Goal: Task Accomplishment & Management: Use online tool/utility

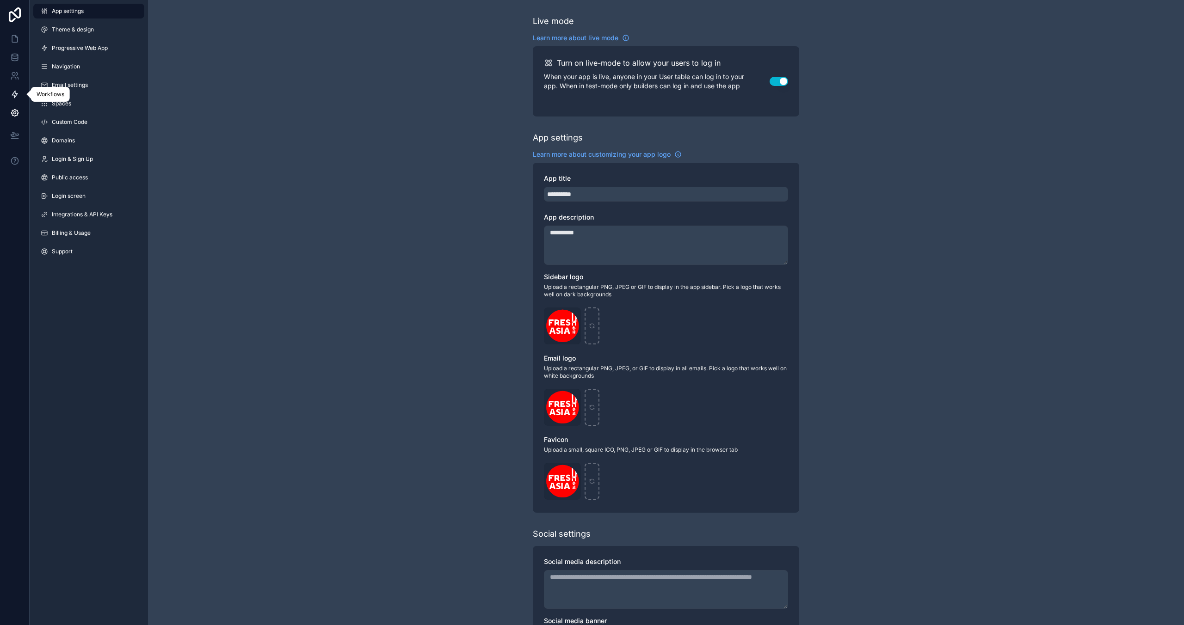
click at [11, 96] on icon at bounding box center [14, 94] width 9 height 9
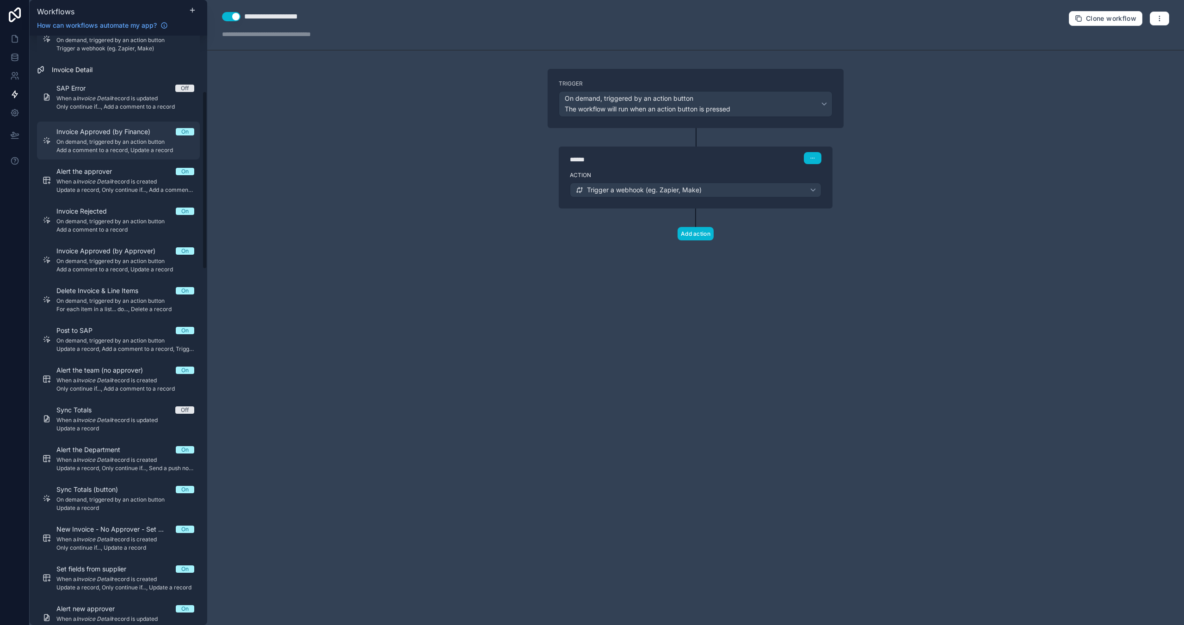
scroll to position [246, 0]
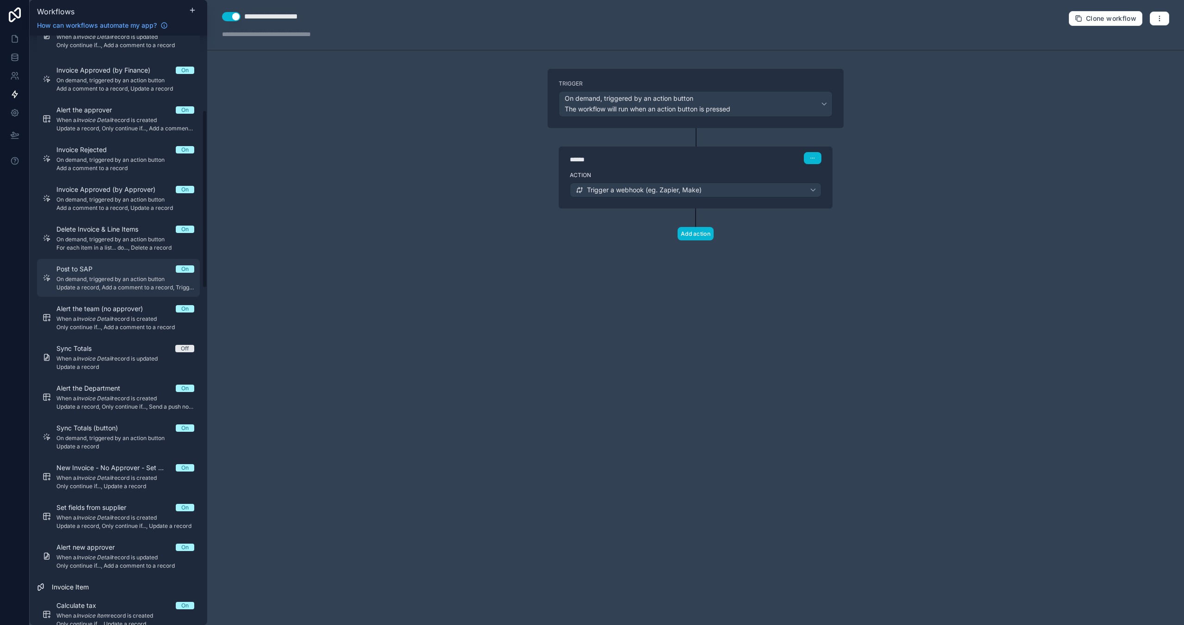
click at [94, 286] on span "Update a record, Add a comment to a record, Trigger a webhook (eg. Zapier, Make)" at bounding box center [125, 287] width 138 height 7
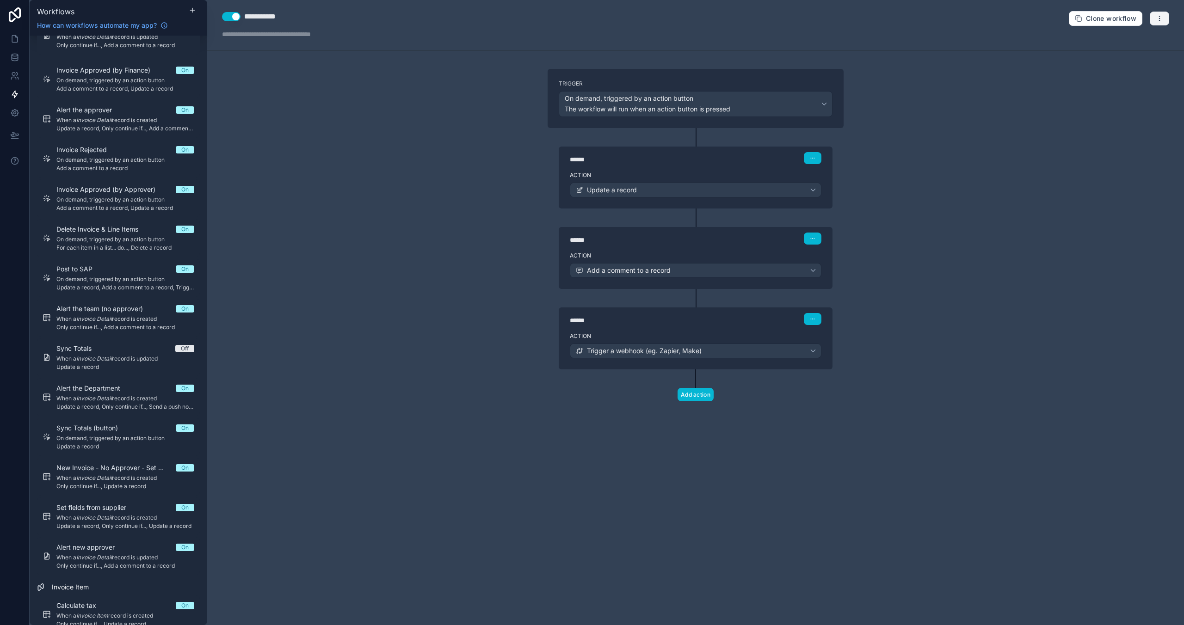
click at [1162, 17] on button "button" at bounding box center [1158, 19] width 19 height 14
click at [1134, 42] on span "Test workflow" at bounding box center [1135, 40] width 44 height 7
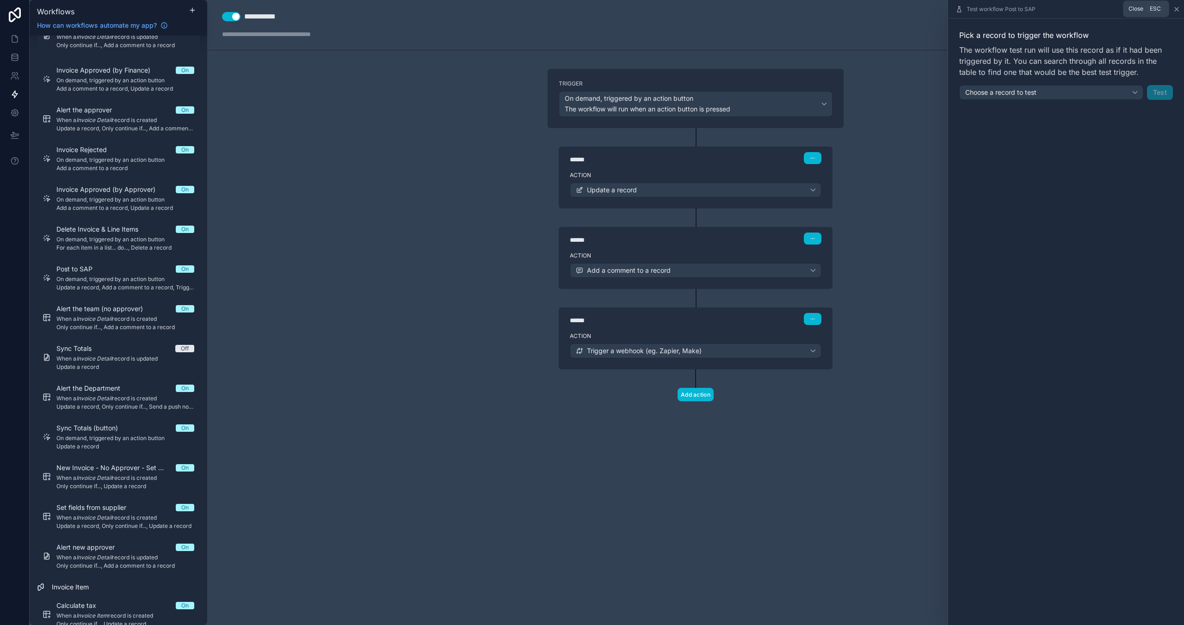
click at [1176, 9] on icon at bounding box center [1176, 9] width 4 height 4
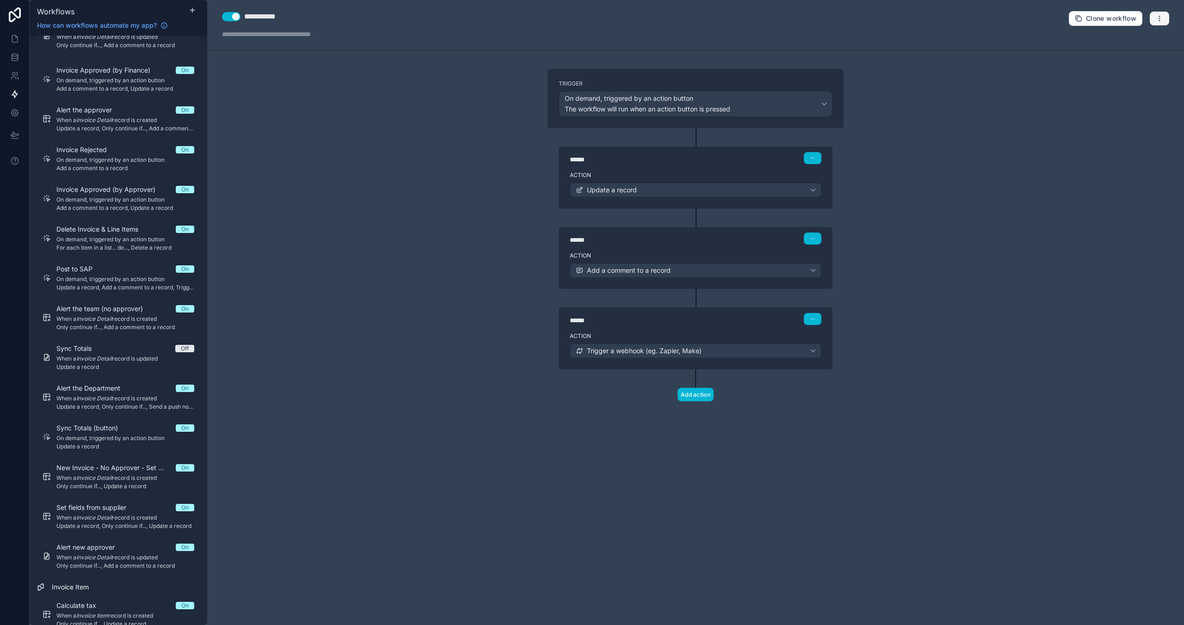
click at [1160, 17] on icon "button" at bounding box center [1158, 18] width 7 height 7
click at [1136, 53] on span "Run history" at bounding box center [1135, 55] width 44 height 7
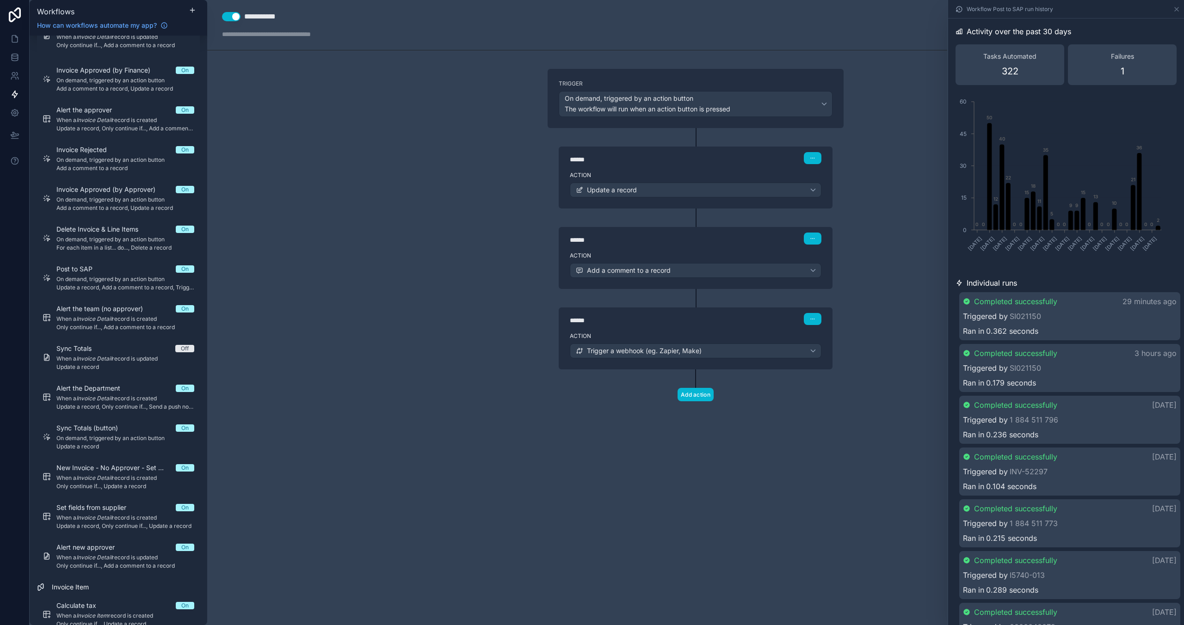
click at [1049, 315] on div "Triggered by SI021150" at bounding box center [1070, 316] width 214 height 11
drag, startPoint x: 1049, startPoint y: 315, endPoint x: 1008, endPoint y: 318, distance: 40.8
click at [1008, 318] on div "Triggered by SI021150" at bounding box center [1070, 317] width 212 height 11
copy div "SI021150"
